Goal: Find specific page/section: Find specific page/section

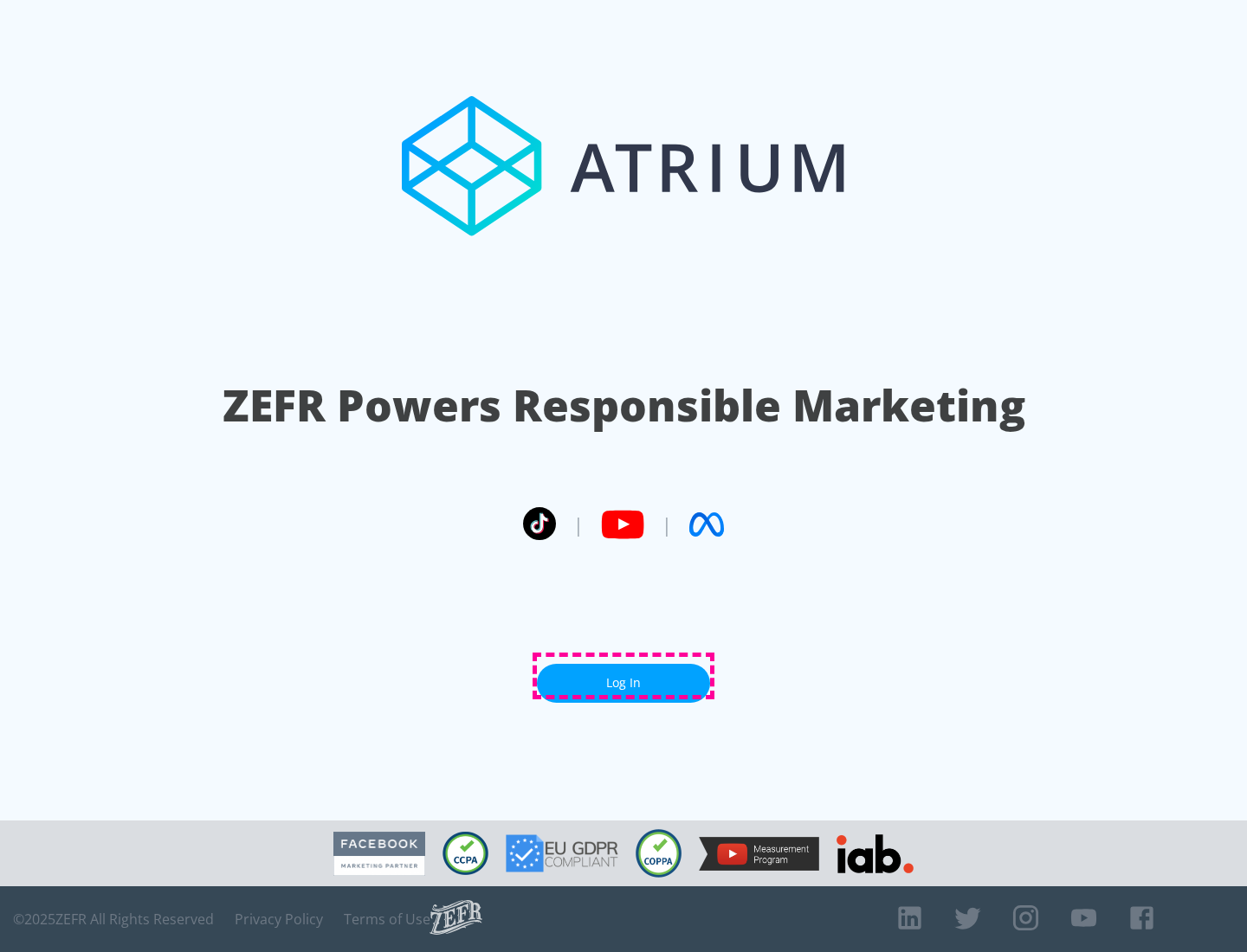
click at [624, 676] on link "Log In" at bounding box center [624, 683] width 174 height 39
